Goal: Task Accomplishment & Management: Use online tool/utility

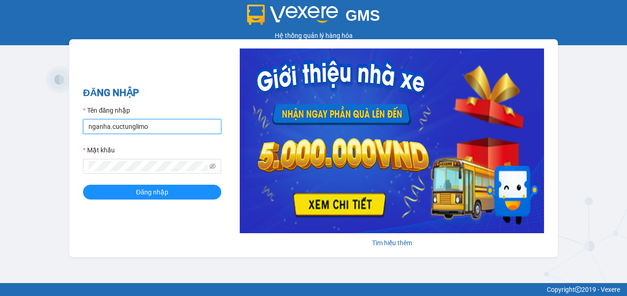
drag, startPoint x: 107, startPoint y: 126, endPoint x: 100, endPoint y: 127, distance: 7.9
click at [95, 124] on input "nganha.cuctunglimo" at bounding box center [152, 126] width 138 height 15
drag, startPoint x: 109, startPoint y: 126, endPoint x: 85, endPoint y: 119, distance: 24.8
click at [85, 119] on input "nganha.cuctunglimo" at bounding box center [152, 126] width 138 height 15
type input "kimngan.cuctunglimo"
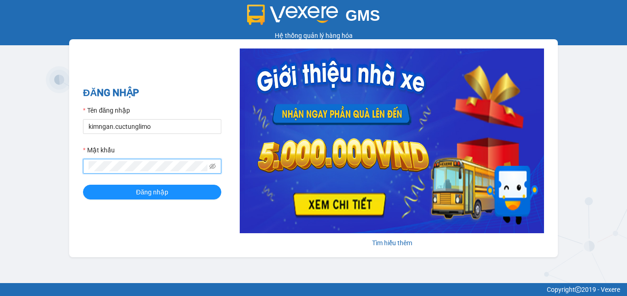
click at [72, 175] on div "ĐĂNG NHẬP Tên đăng nhập kimngan.cuctunglimo Mật khẩu Đăng nhập Tìm hiểu thêm" at bounding box center [313, 148] width 489 height 218
click at [83, 184] on button "Đăng nhập" at bounding box center [152, 191] width 138 height 15
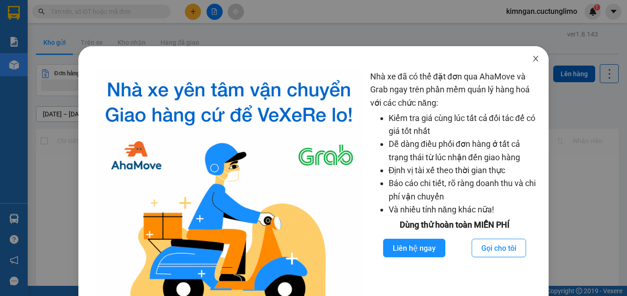
click at [532, 61] on icon "close" at bounding box center [535, 58] width 7 height 7
